Goal: Find specific page/section: Find specific page/section

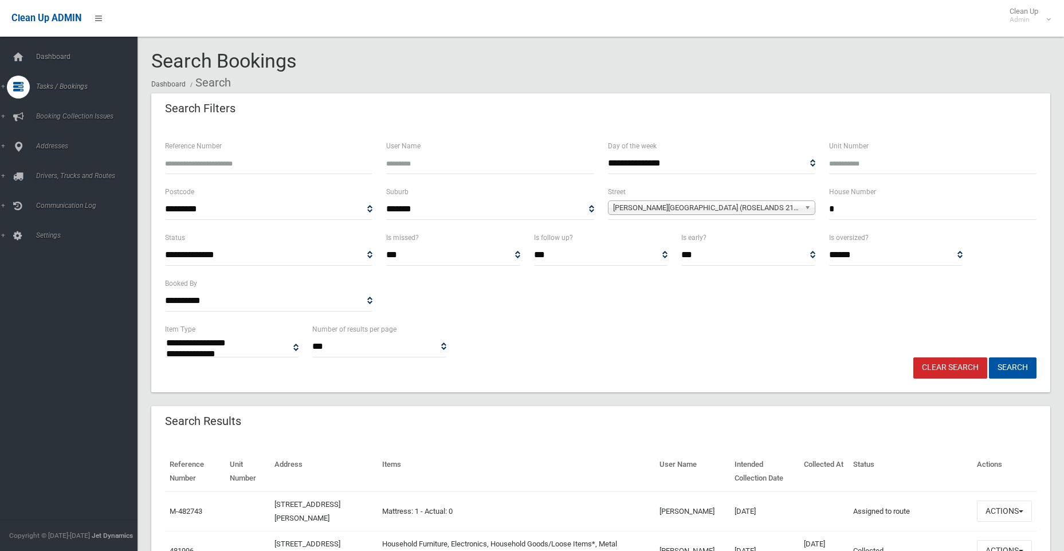
select select
drag, startPoint x: 865, startPoint y: 216, endPoint x: 829, endPoint y: 208, distance: 37.0
click at [829, 208] on input "*" at bounding box center [932, 209] width 207 height 21
type input "*"
click at [736, 207] on span "Keevin Street (ROSELANDS 2196)" at bounding box center [706, 208] width 187 height 14
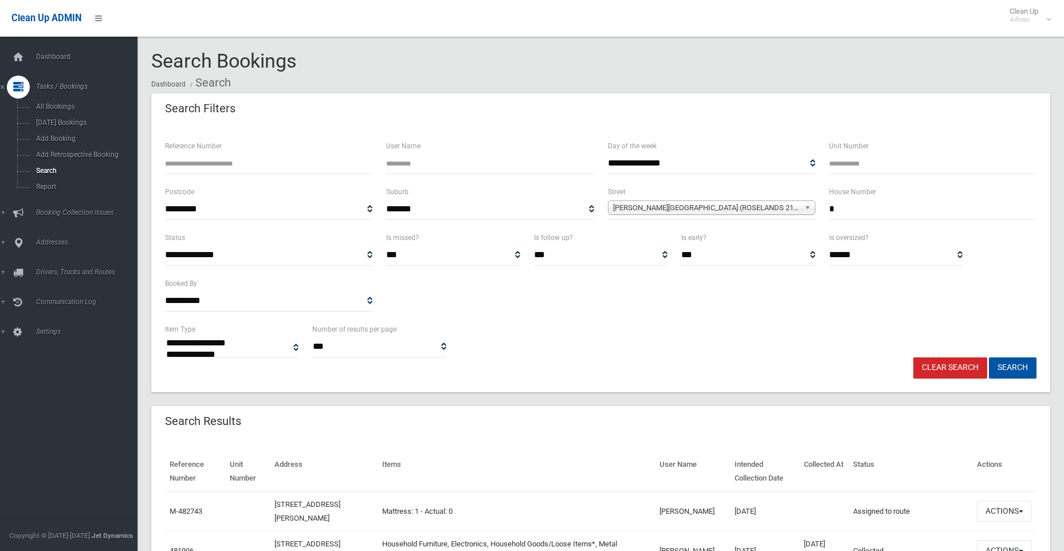
scroll to position [15962, 0]
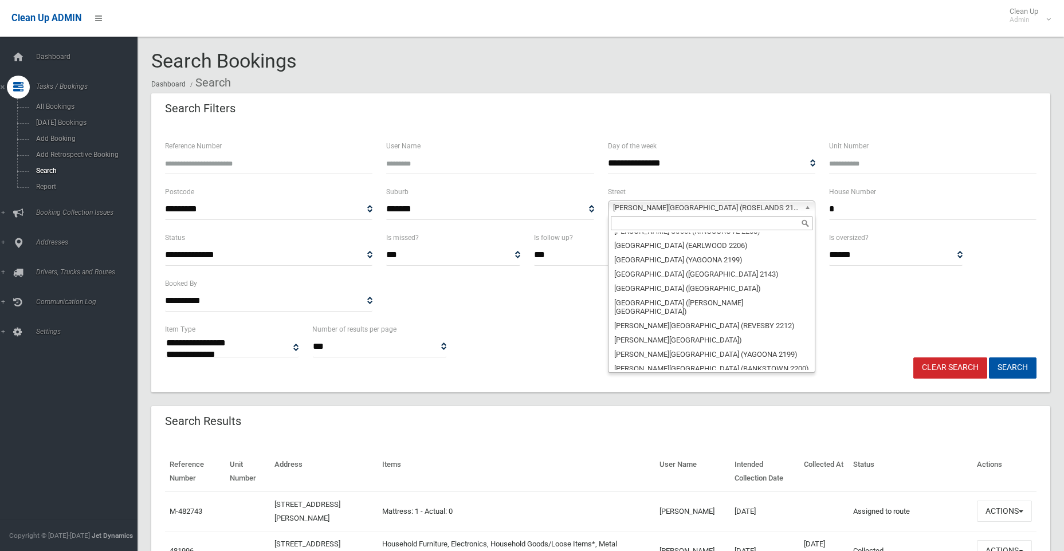
click at [680, 219] on input "text" at bounding box center [712, 224] width 202 height 14
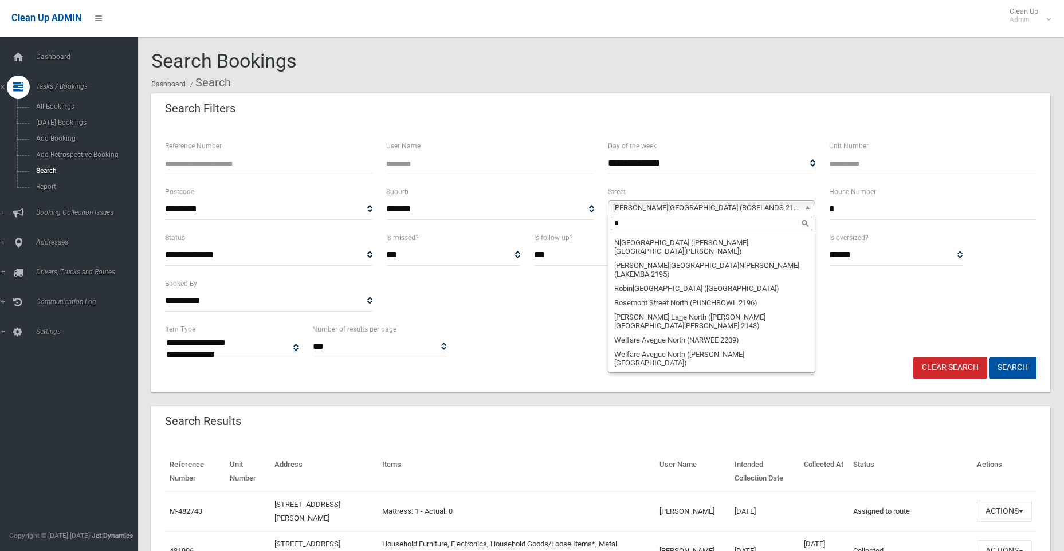
scroll to position [0, 0]
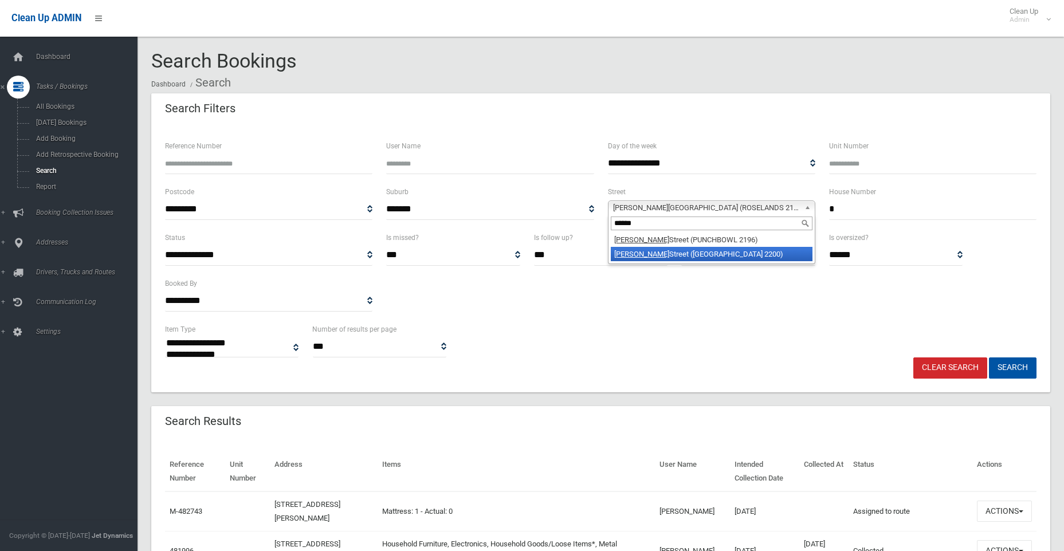
type input "******"
click at [683, 255] on li "Norman Street (CONDELL PARK 2200)" at bounding box center [712, 254] width 202 height 14
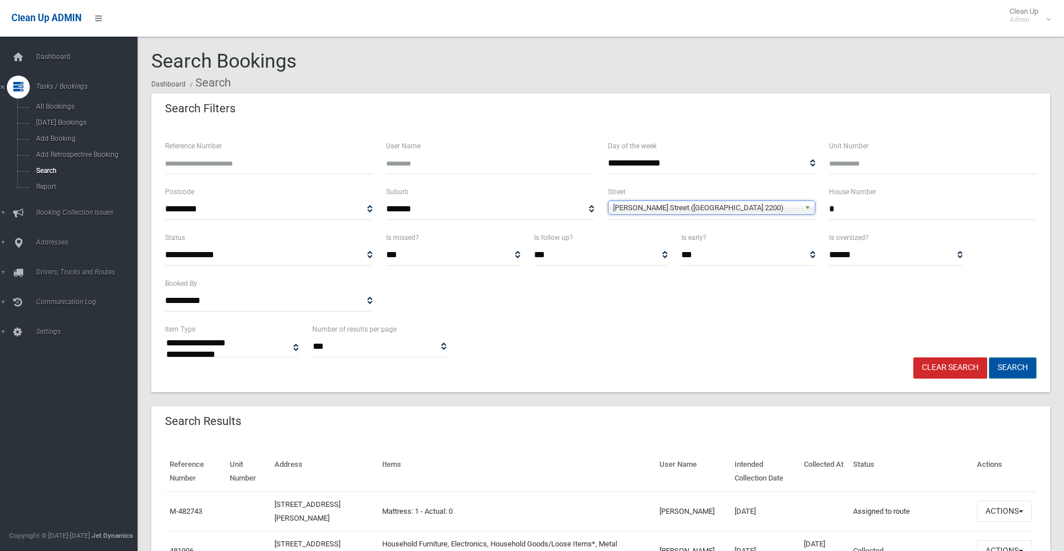
click at [1014, 372] on button "Search" at bounding box center [1013, 368] width 48 height 21
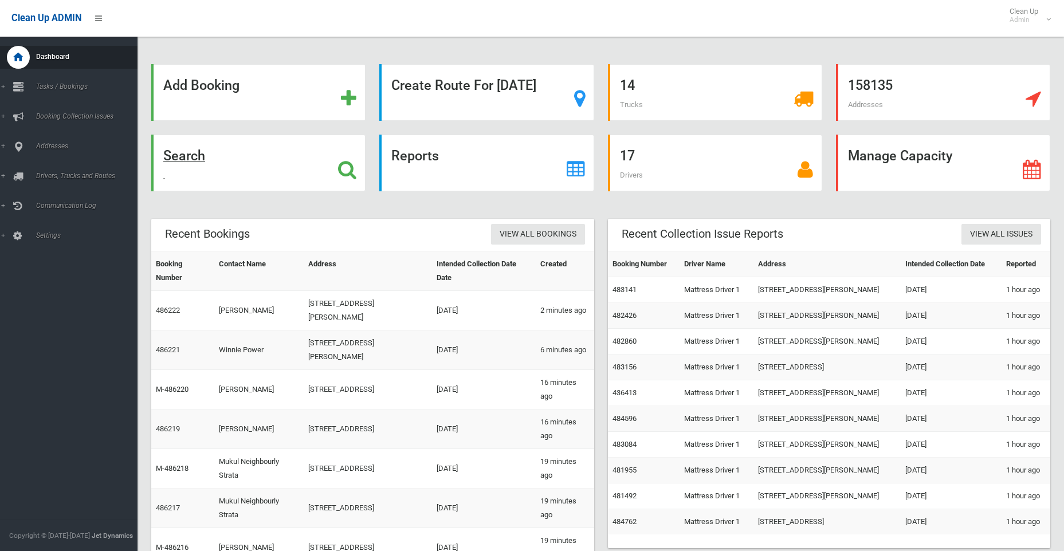
click at [188, 159] on strong "Search" at bounding box center [184, 156] width 42 height 16
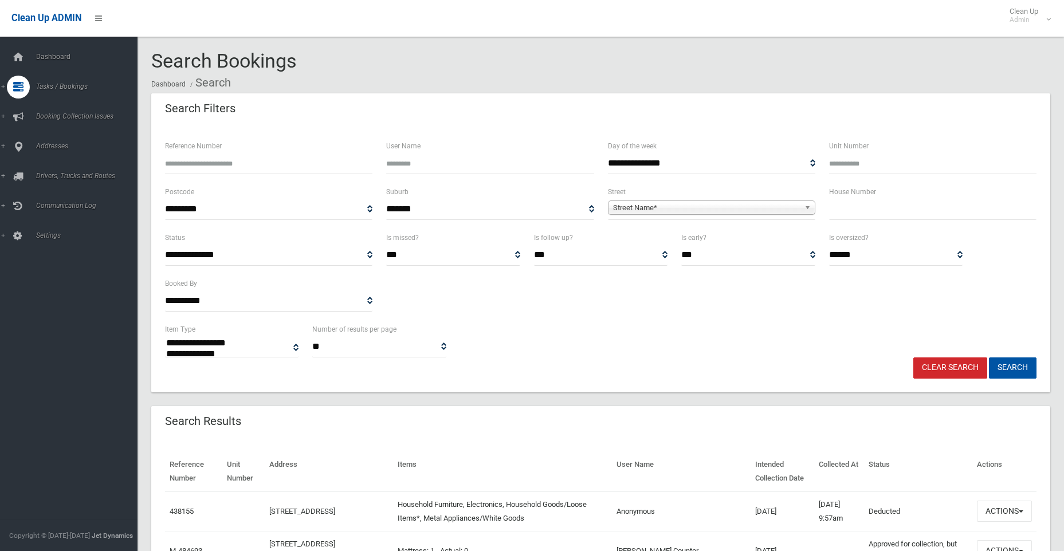
select select
click at [854, 214] on input "text" at bounding box center [932, 209] width 207 height 21
click at [871, 209] on input "text" at bounding box center [932, 209] width 207 height 21
type input "*"
click at [669, 209] on span "Street Name*" at bounding box center [706, 208] width 187 height 14
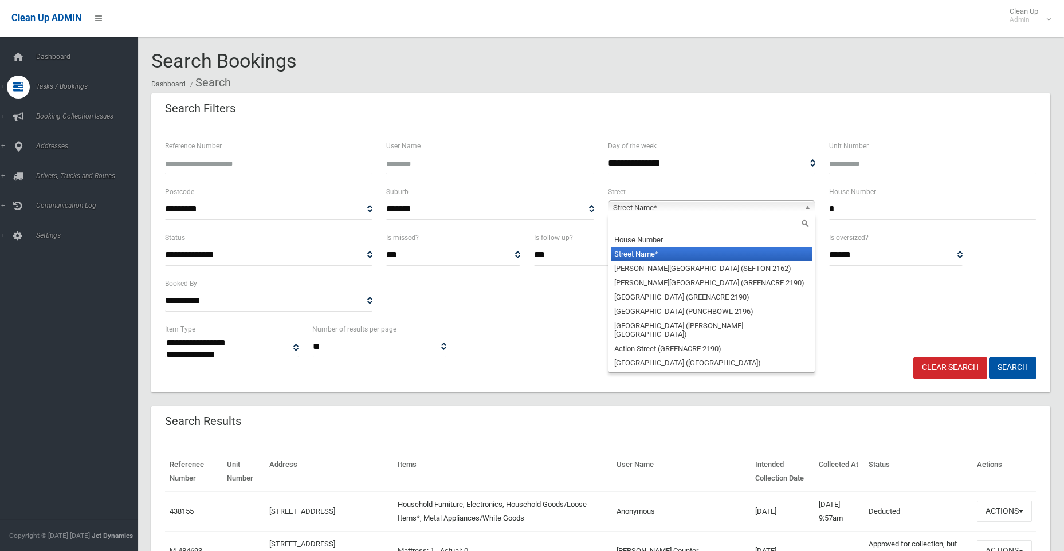
click at [649, 222] on input "text" at bounding box center [712, 224] width 202 height 14
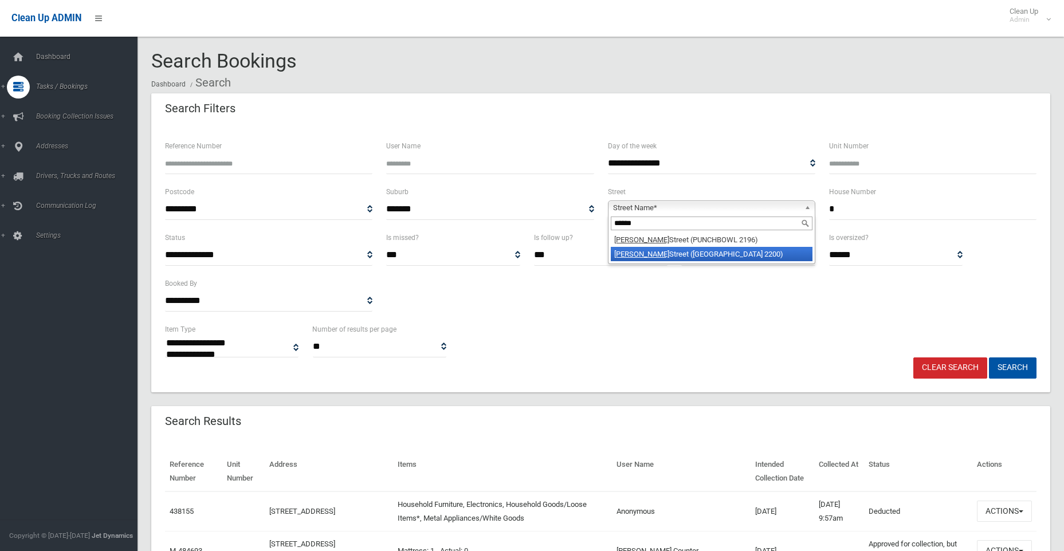
type input "******"
drag, startPoint x: 698, startPoint y: 249, endPoint x: 700, endPoint y: 258, distance: 8.7
click at [699, 249] on li "Norman Street (CONDELL PARK 2200)" at bounding box center [712, 254] width 202 height 14
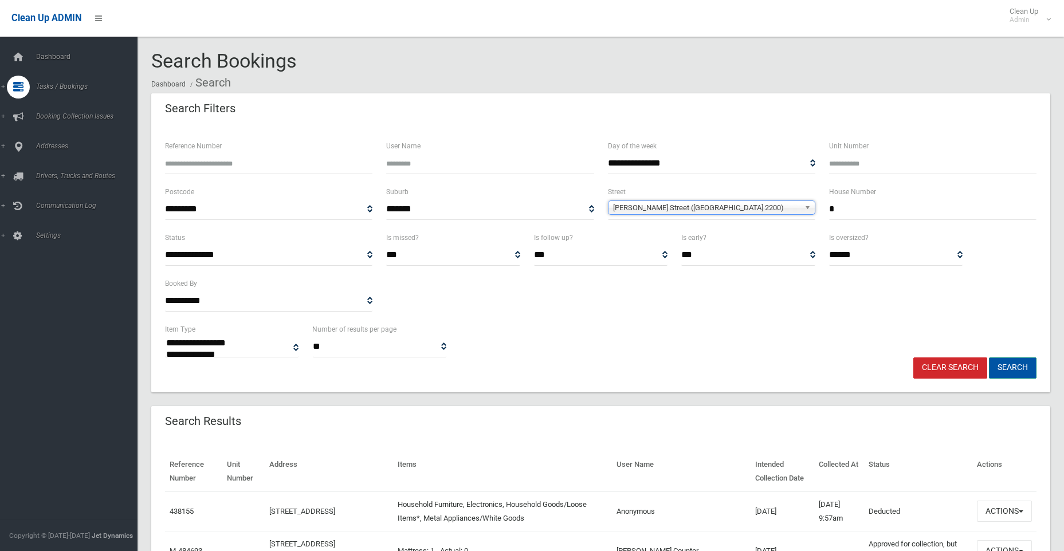
click at [1014, 366] on button "Search" at bounding box center [1013, 368] width 48 height 21
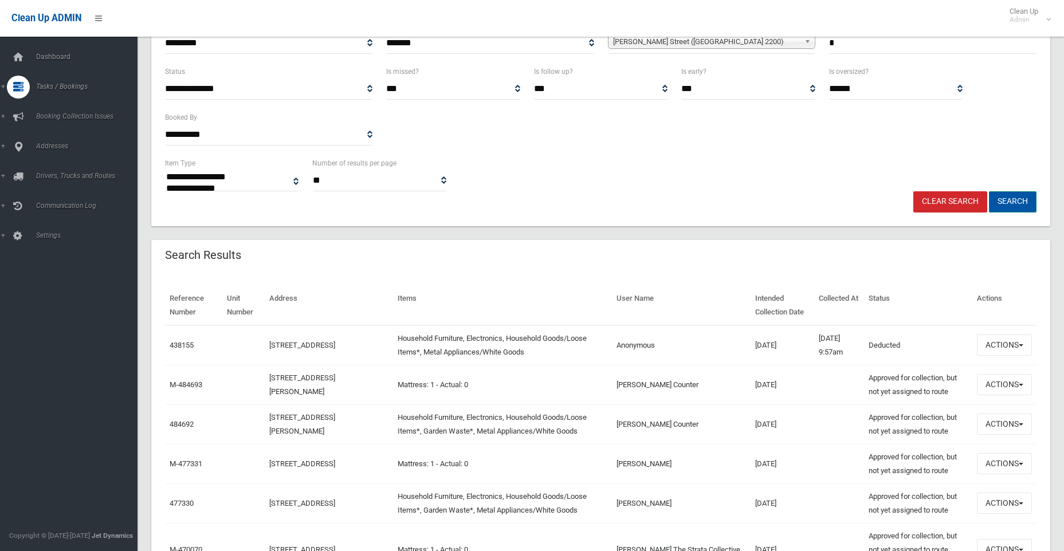
scroll to position [172, 0]
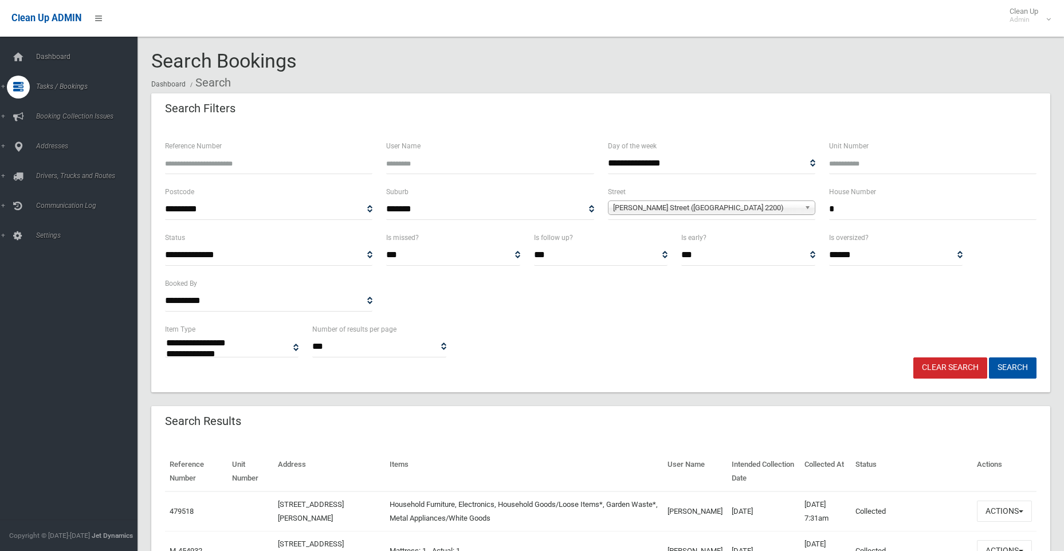
select select
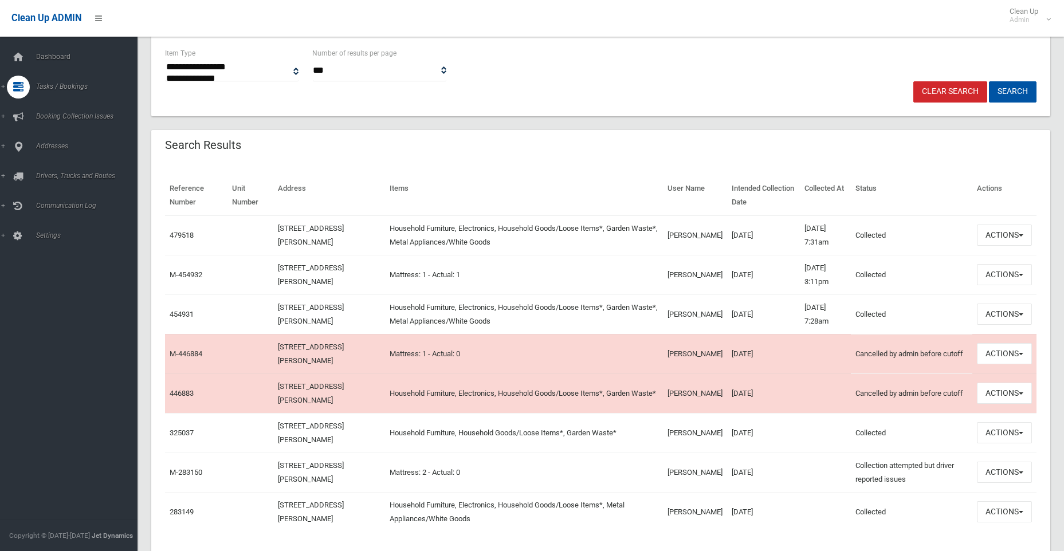
scroll to position [286, 0]
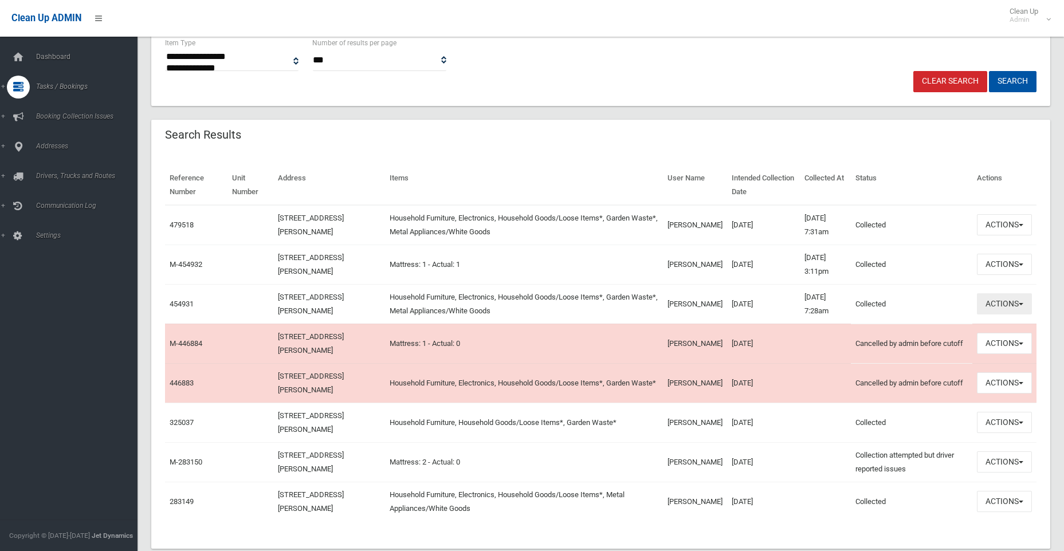
click at [998, 303] on button "Actions" at bounding box center [1004, 303] width 55 height 21
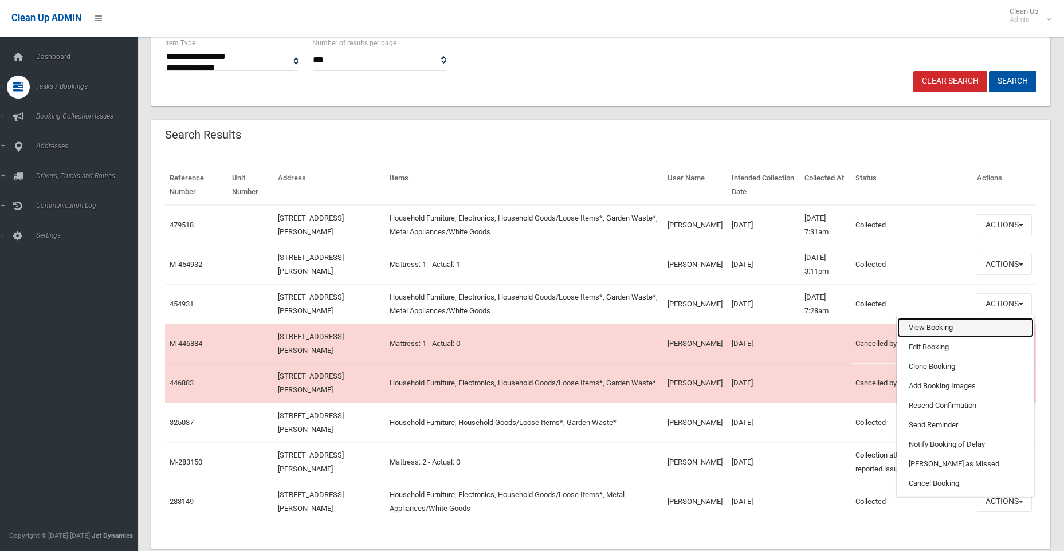
click at [930, 327] on link "View Booking" at bounding box center [965, 327] width 136 height 19
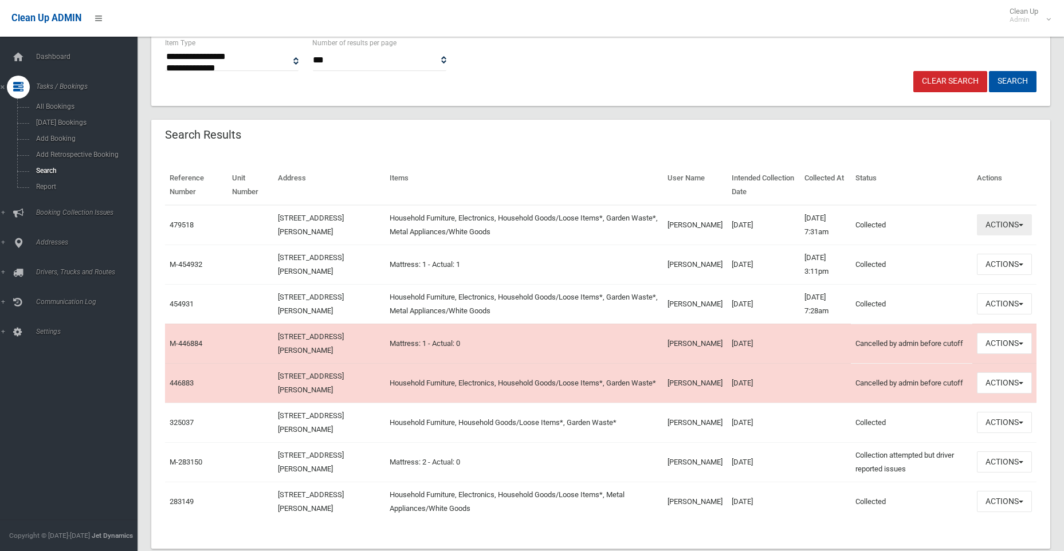
click at [996, 224] on button "Actions" at bounding box center [1004, 224] width 55 height 21
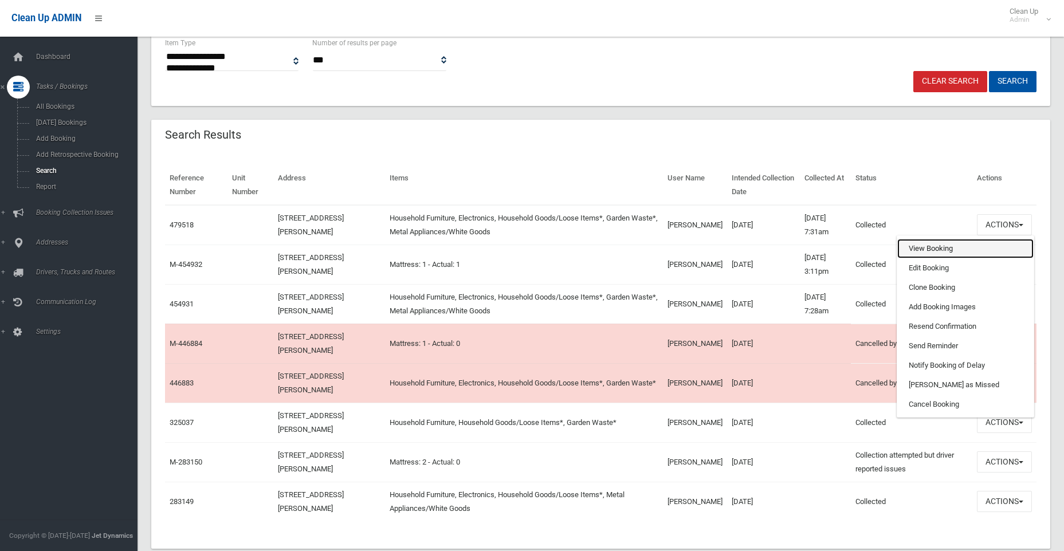
click at [924, 249] on link "View Booking" at bounding box center [965, 248] width 136 height 19
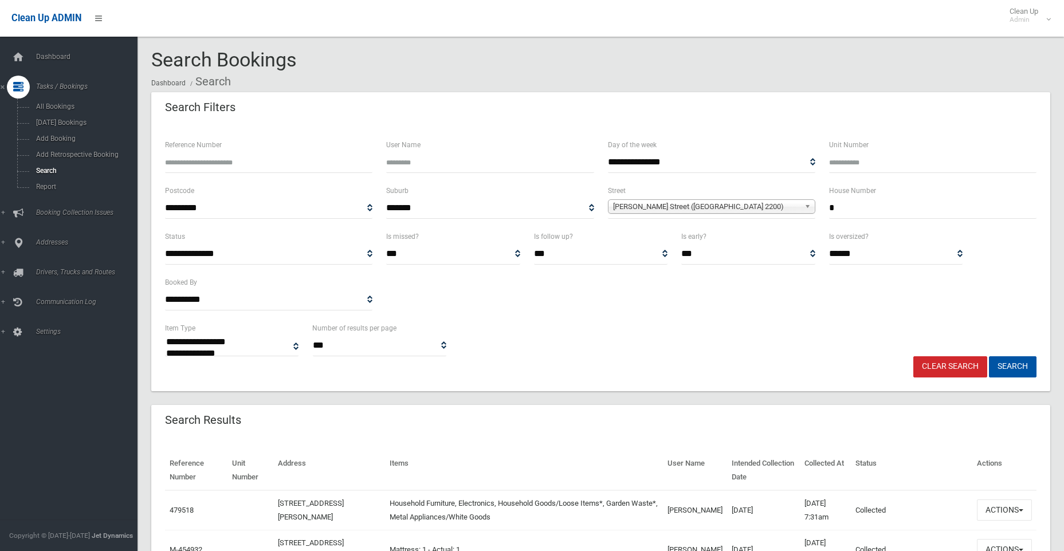
scroll to position [0, 0]
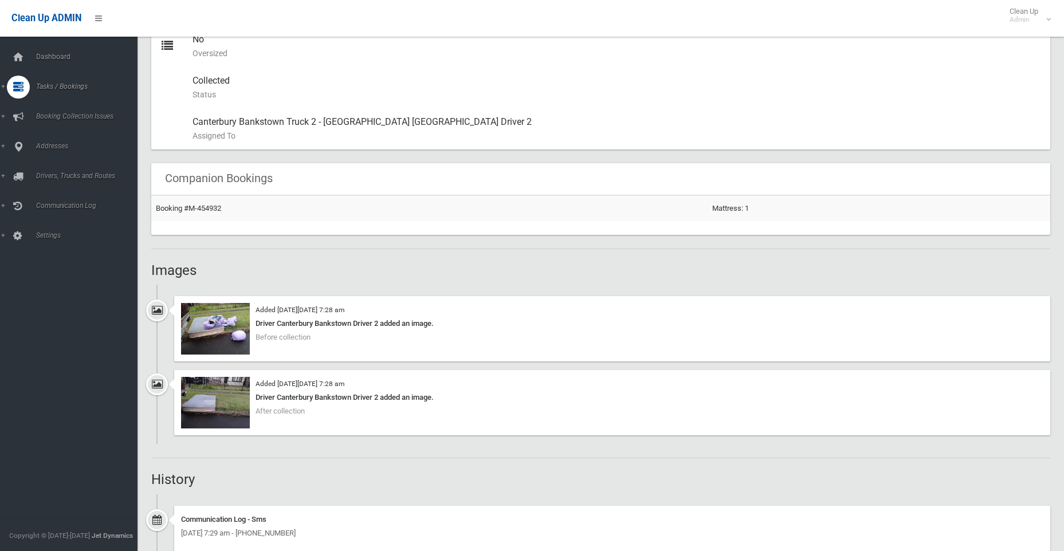
scroll to position [630, 0]
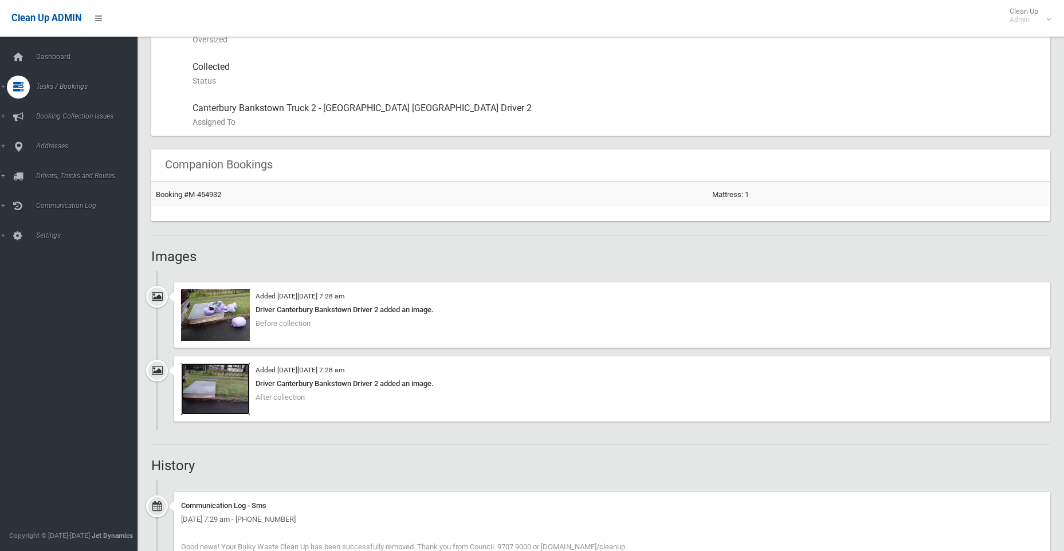
click at [214, 384] on img at bounding box center [215, 389] width 69 height 52
click at [212, 311] on img at bounding box center [215, 315] width 69 height 52
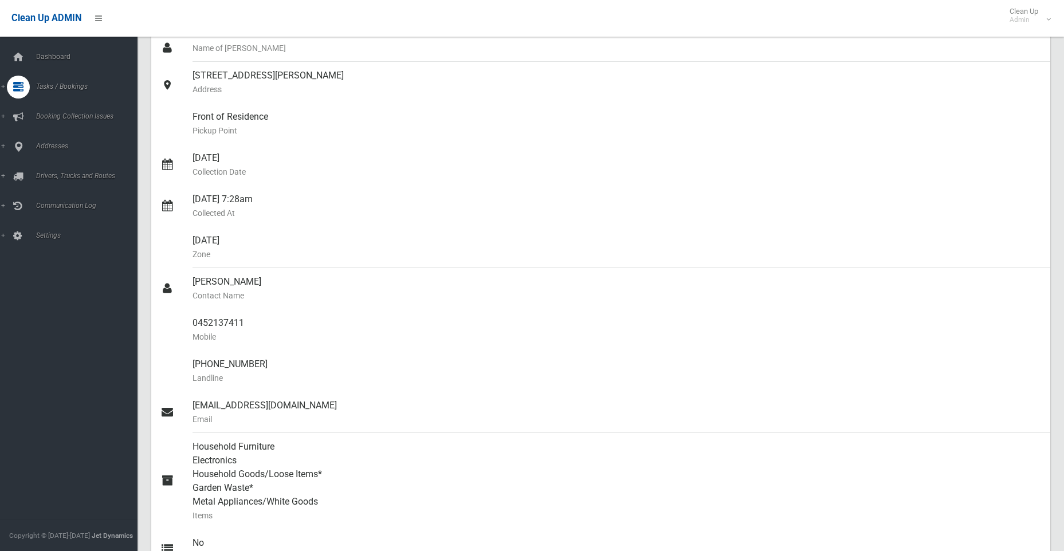
scroll to position [0, 0]
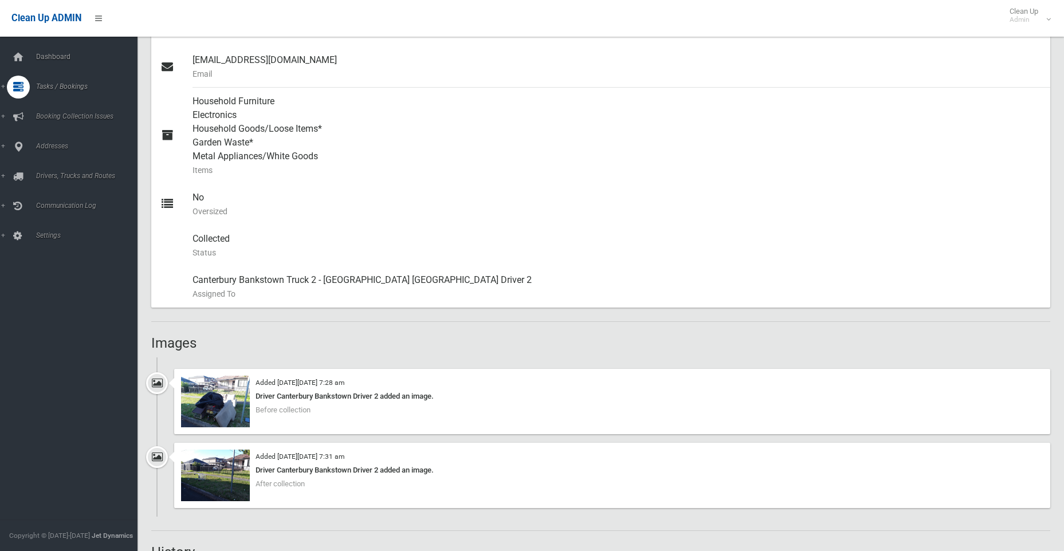
scroll to position [630, 0]
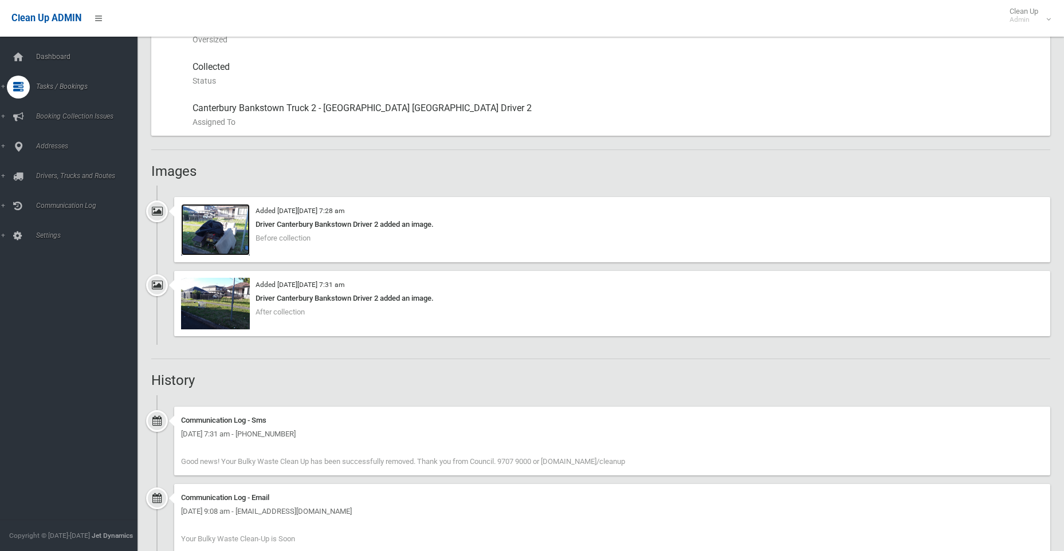
click at [204, 226] on img at bounding box center [215, 230] width 69 height 52
click at [206, 298] on img at bounding box center [215, 304] width 69 height 52
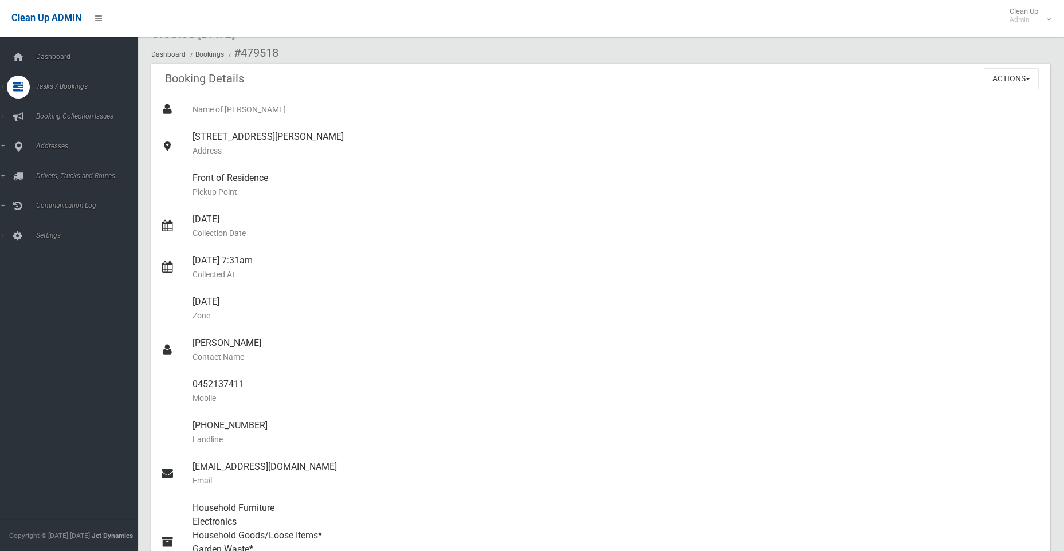
scroll to position [0, 0]
